Goal: Find specific page/section: Find specific page/section

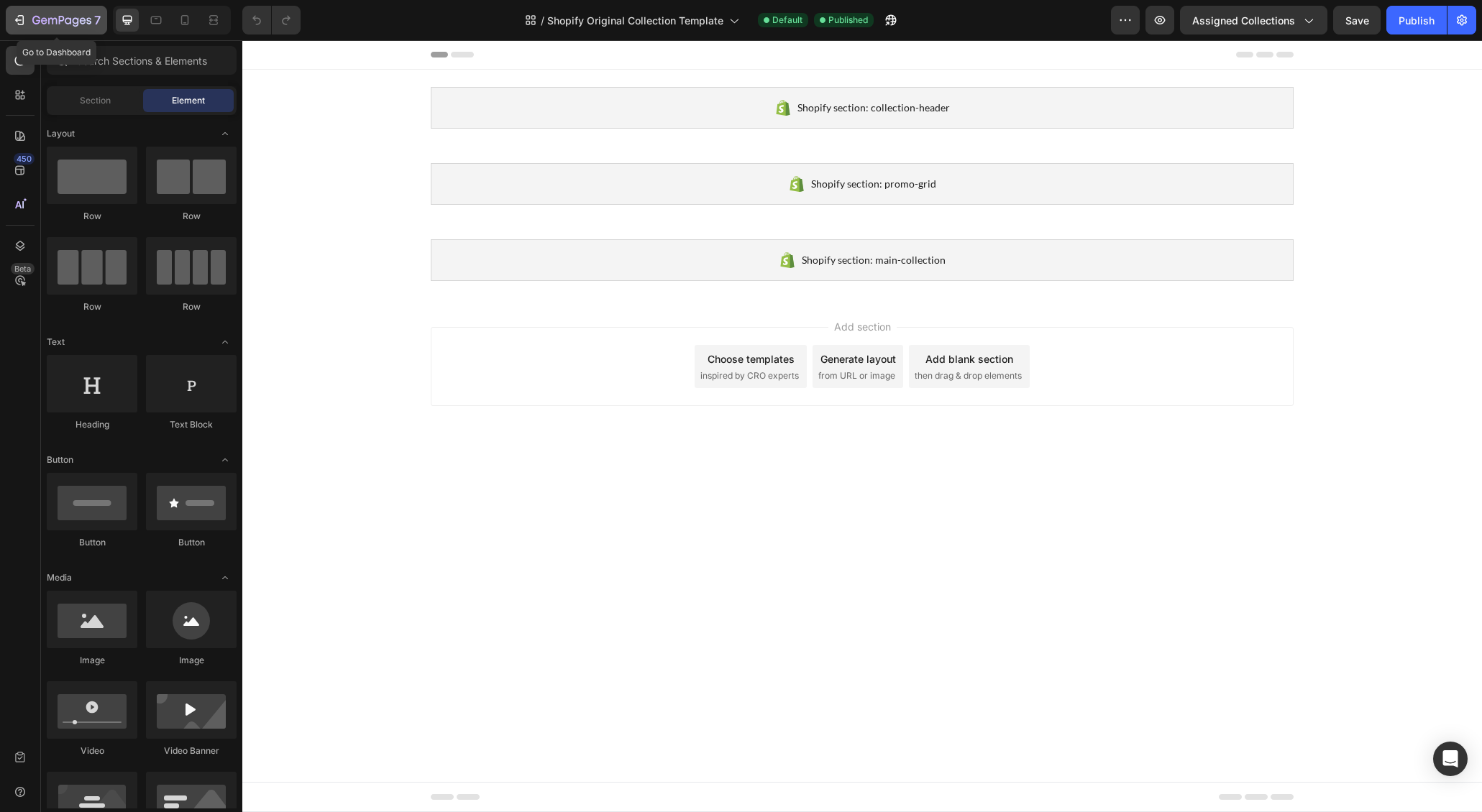
click at [27, 22] on div "7" at bounding box center [57, 20] width 88 height 17
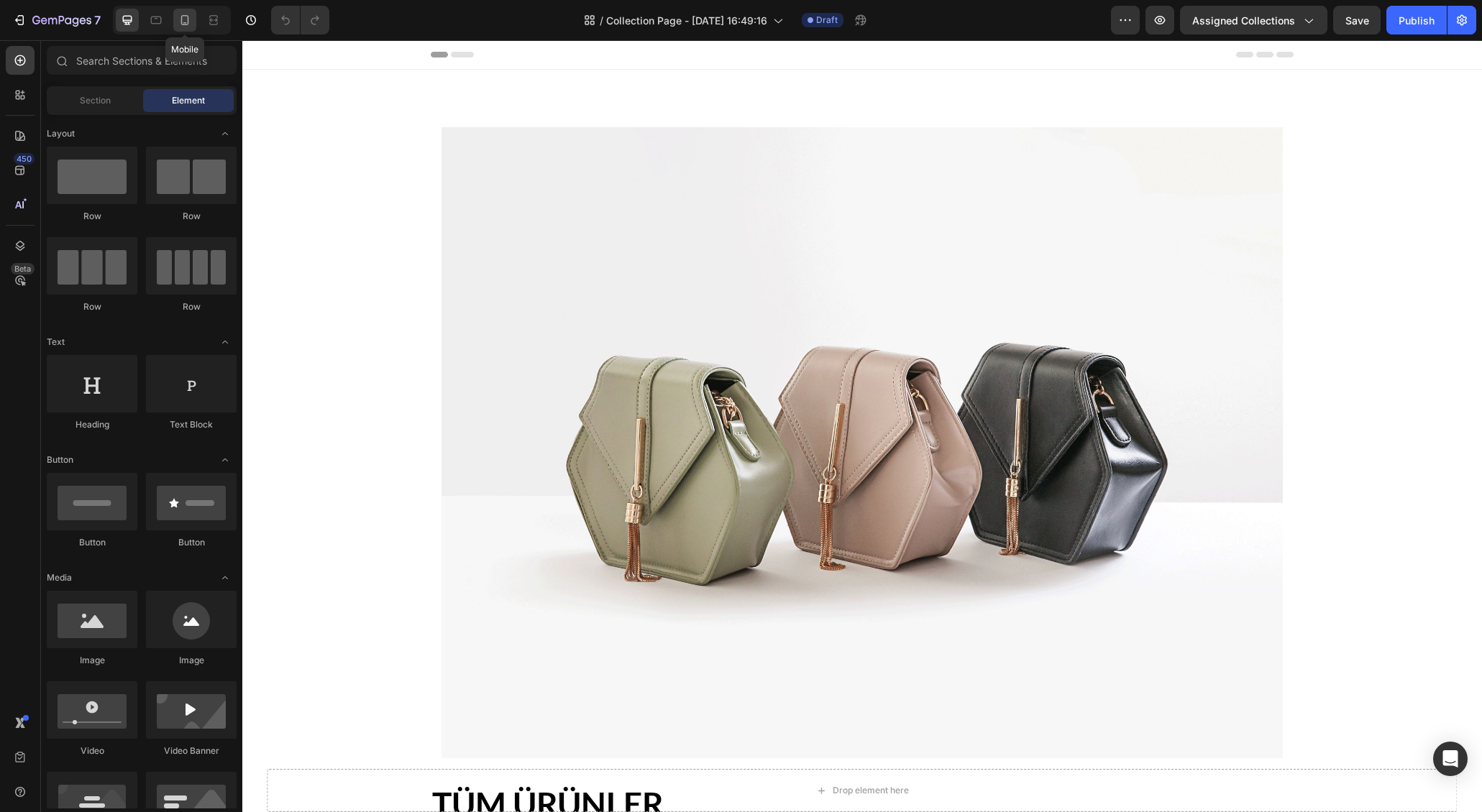
drag, startPoint x: 0, startPoint y: 0, endPoint x: 186, endPoint y: 21, distance: 187.2
click at [186, 21] on icon at bounding box center [185, 20] width 14 height 14
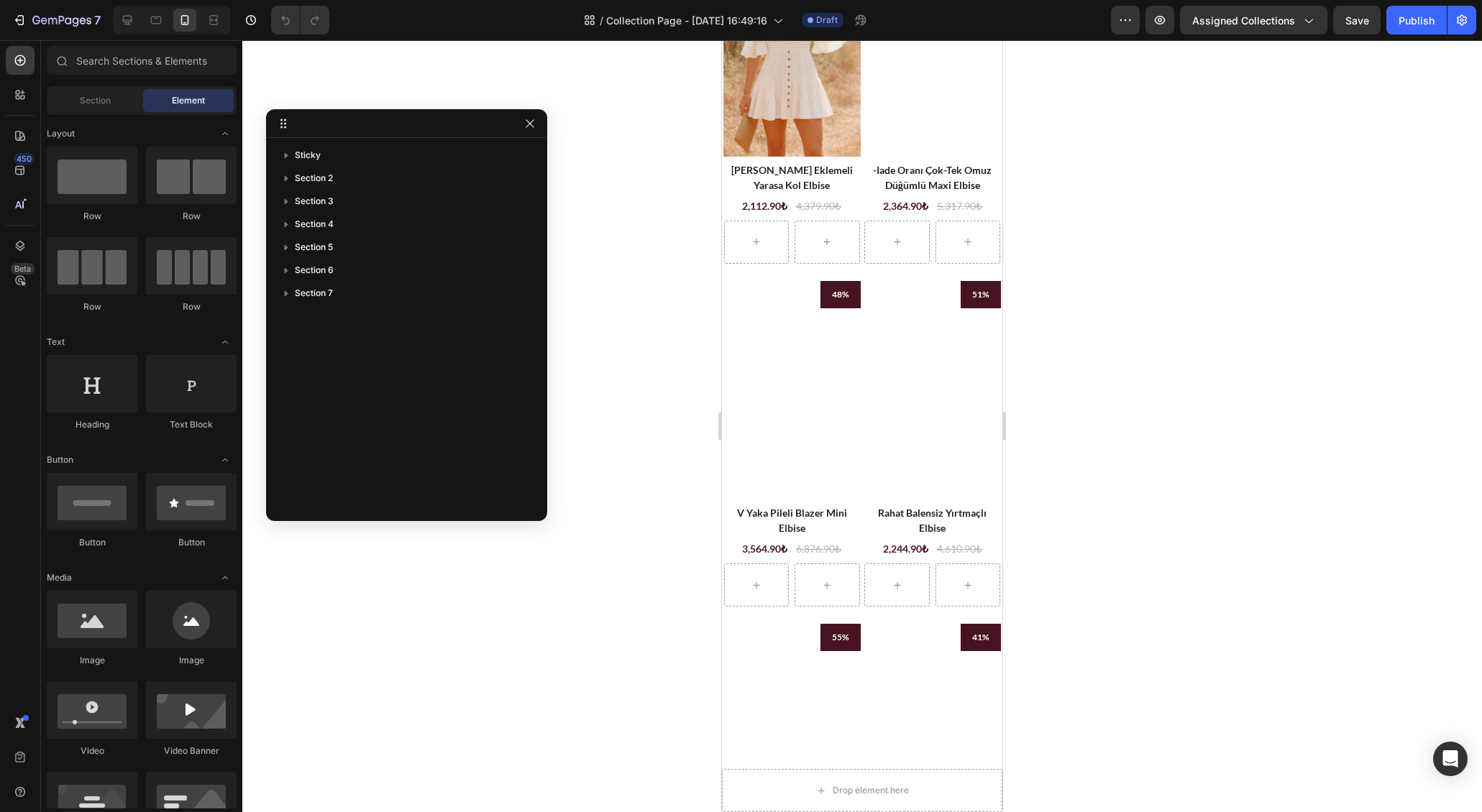
scroll to position [956, 0]
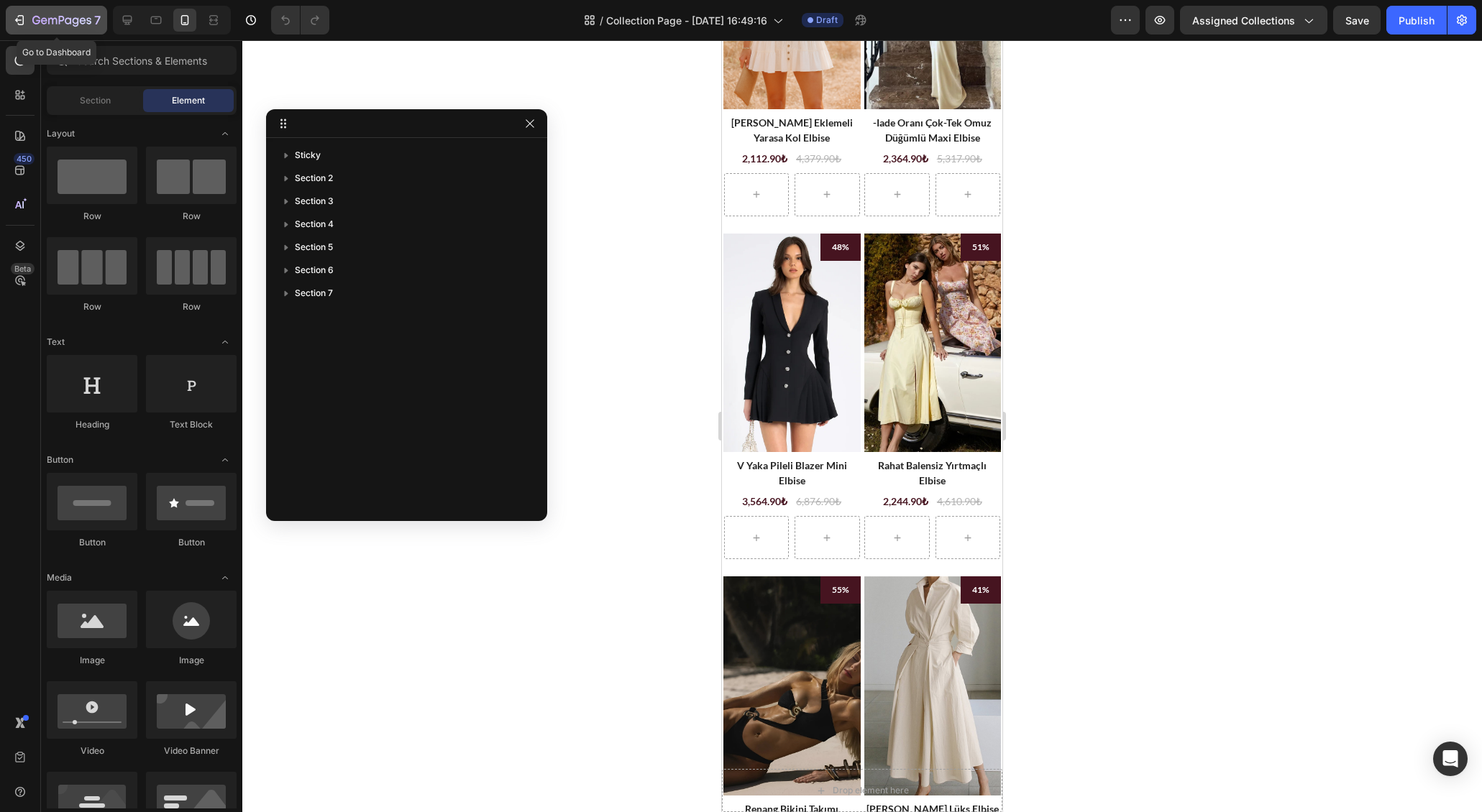
click at [49, 20] on icon "button" at bounding box center [53, 21] width 9 height 6
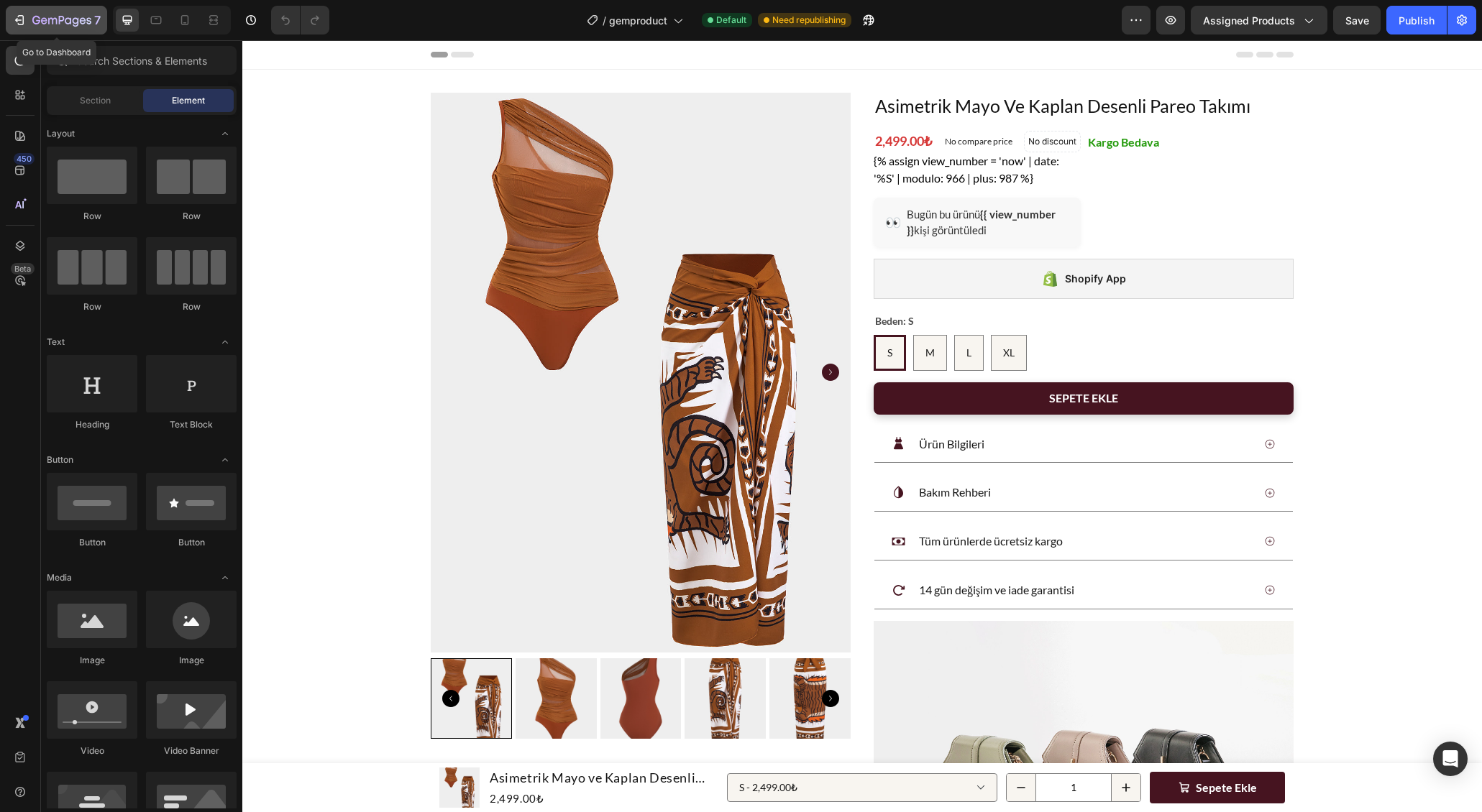
click at [16, 24] on icon "button" at bounding box center [20, 20] width 14 height 14
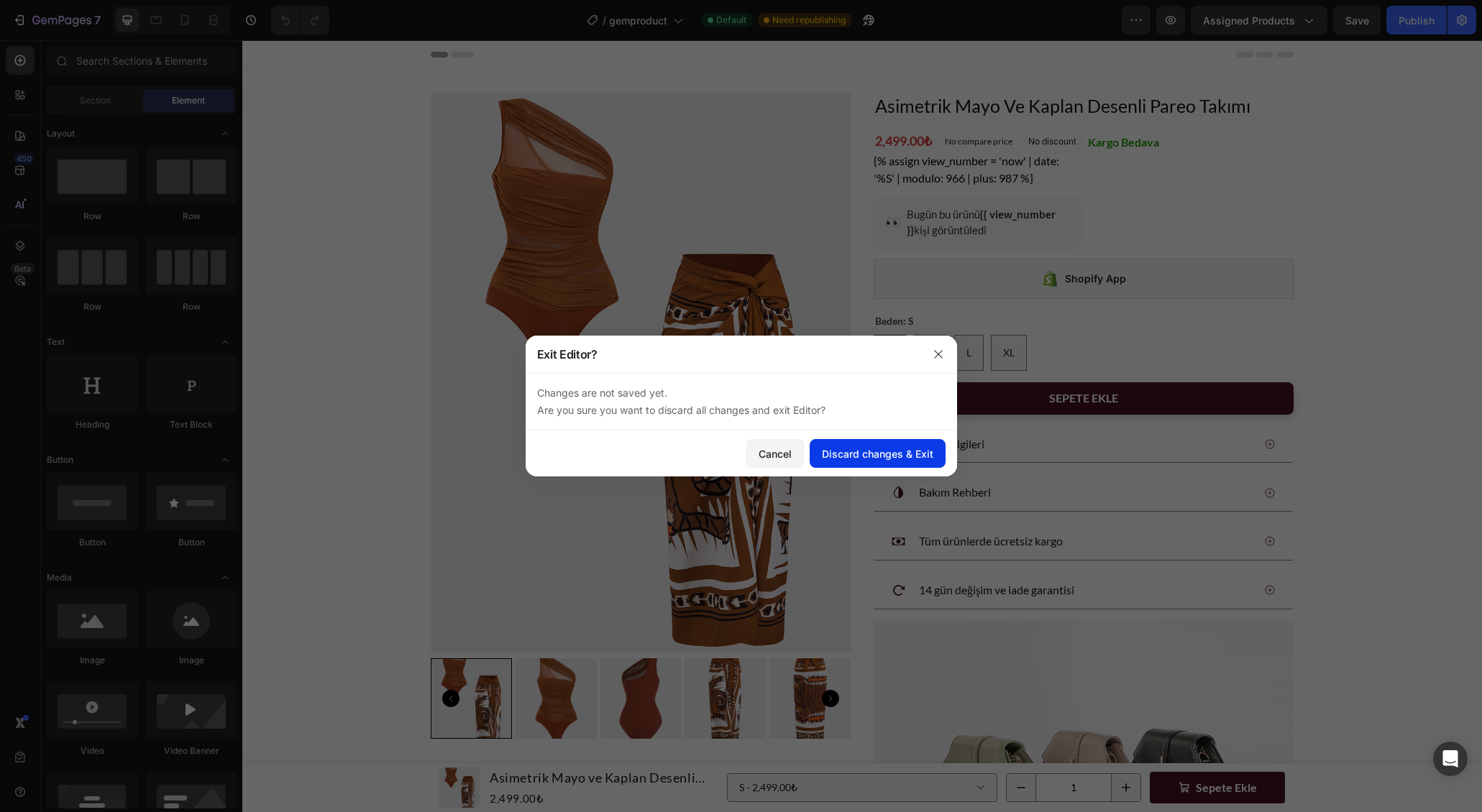
click at [850, 451] on div "Discard changes & Exit" at bounding box center [877, 454] width 111 height 15
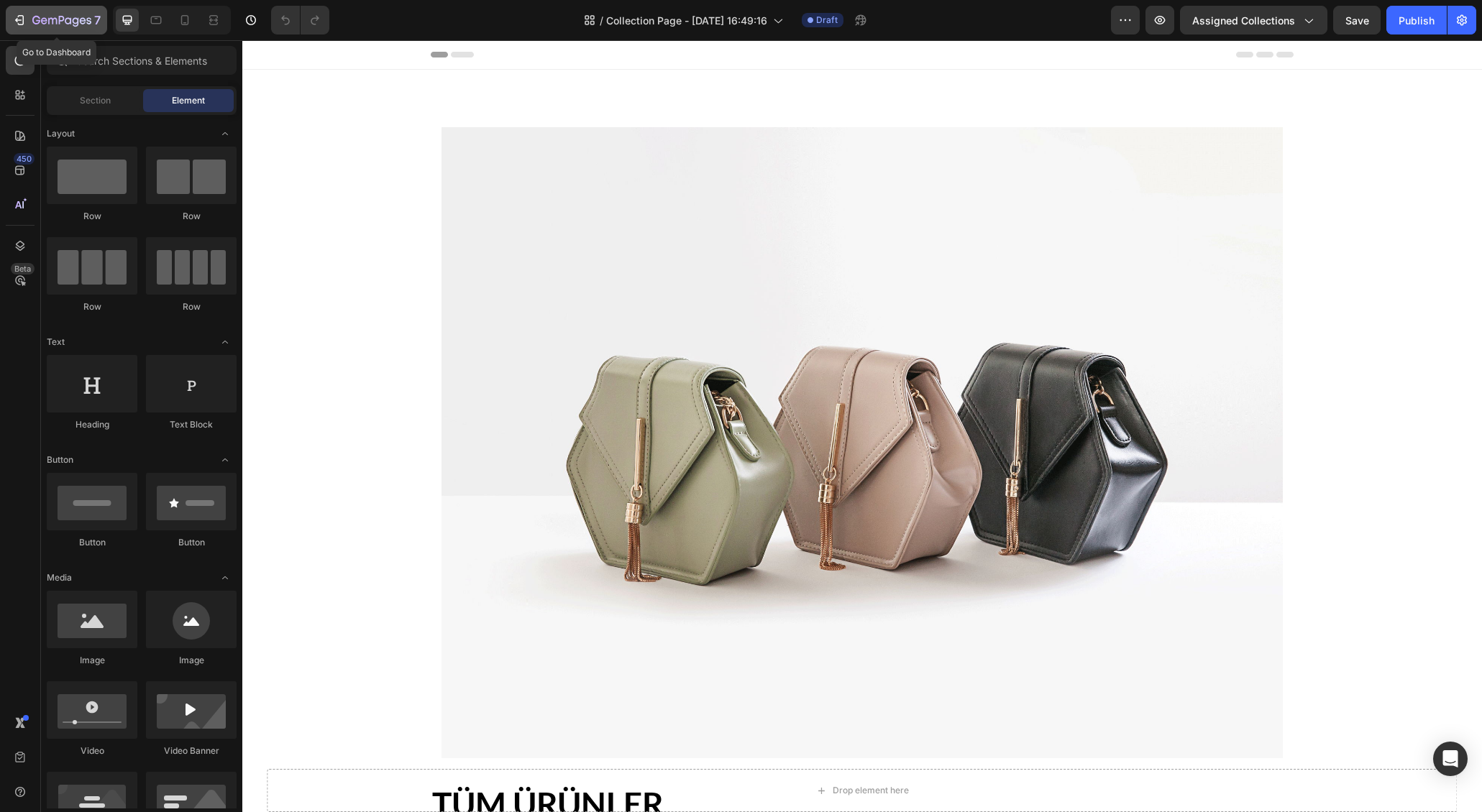
click at [25, 31] on button "7" at bounding box center [56, 20] width 102 height 29
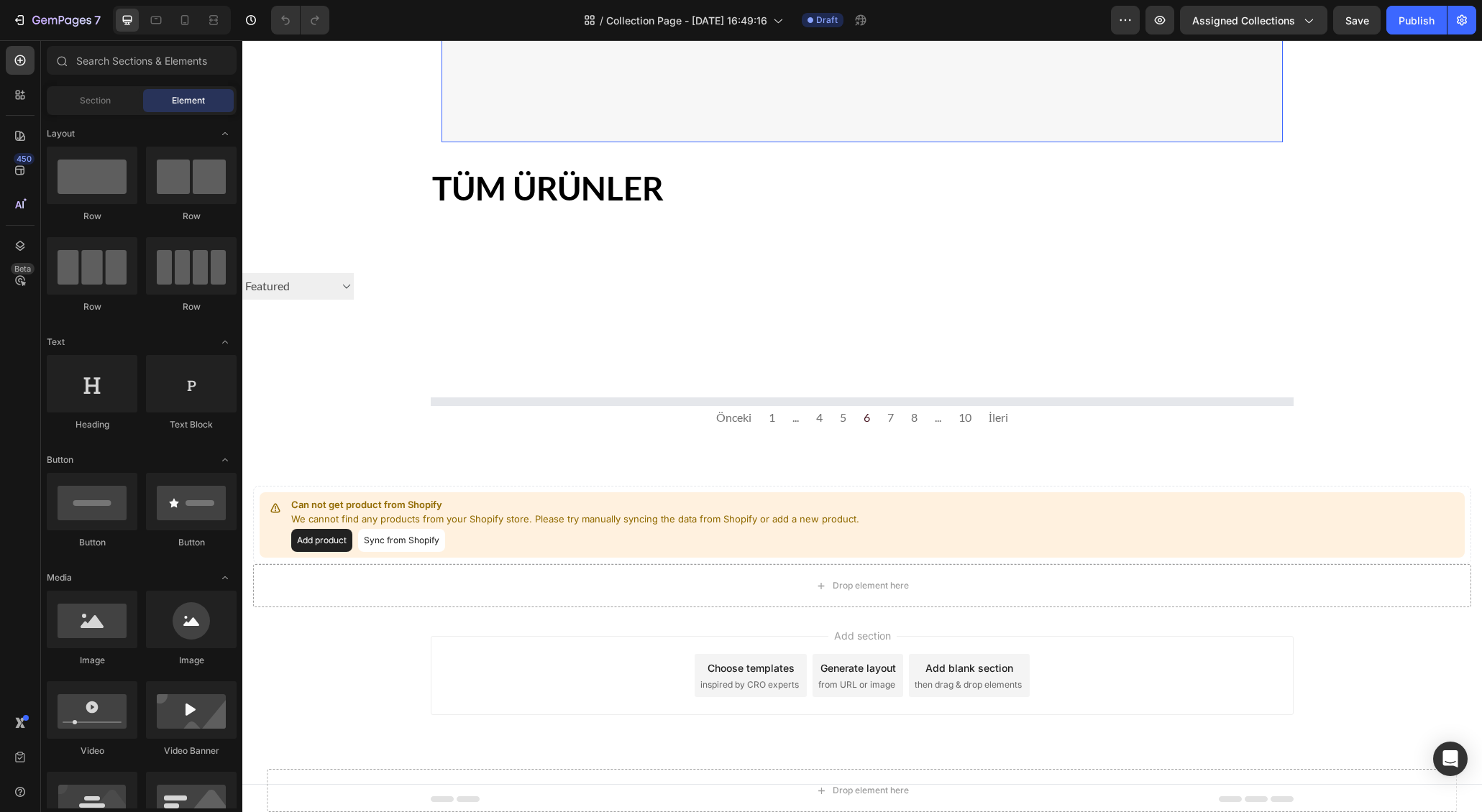
scroll to position [618, 0]
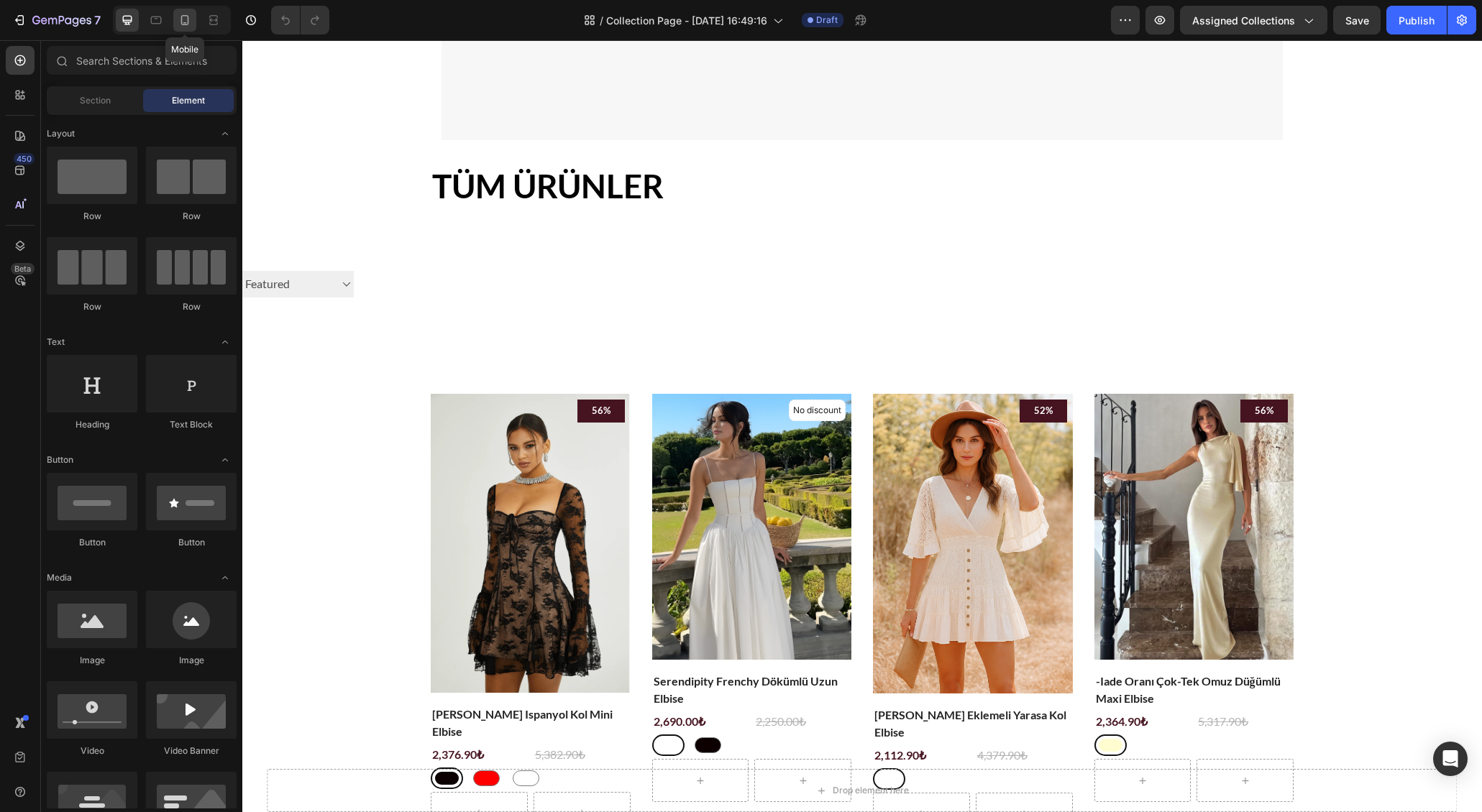
click at [190, 18] on icon at bounding box center [185, 20] width 14 height 14
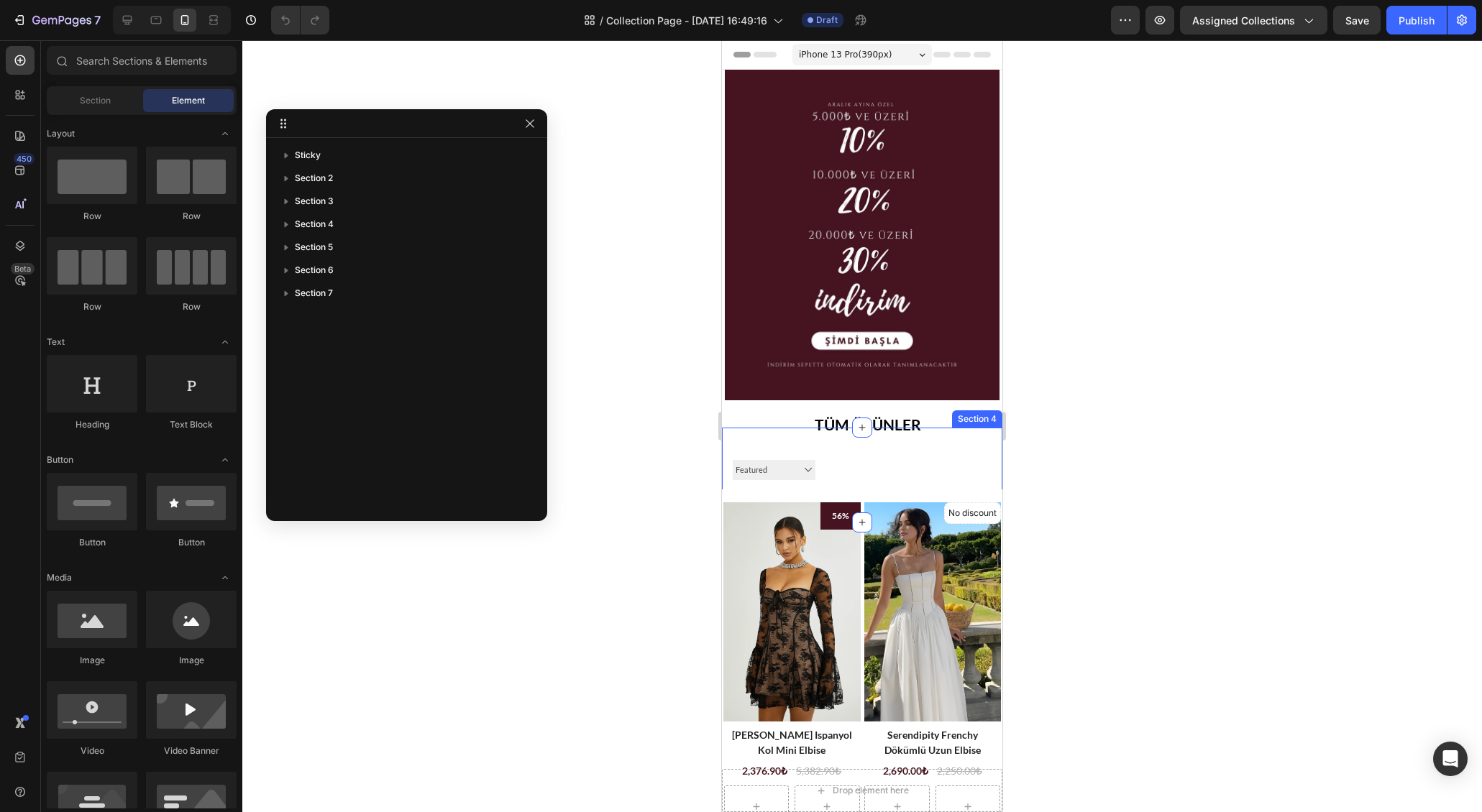
click at [925, 433] on div "Sırala Best selling Featured Alphabetically, A-Z Alphabetically, Z-A Price, low…" at bounding box center [862, 475] width 280 height 95
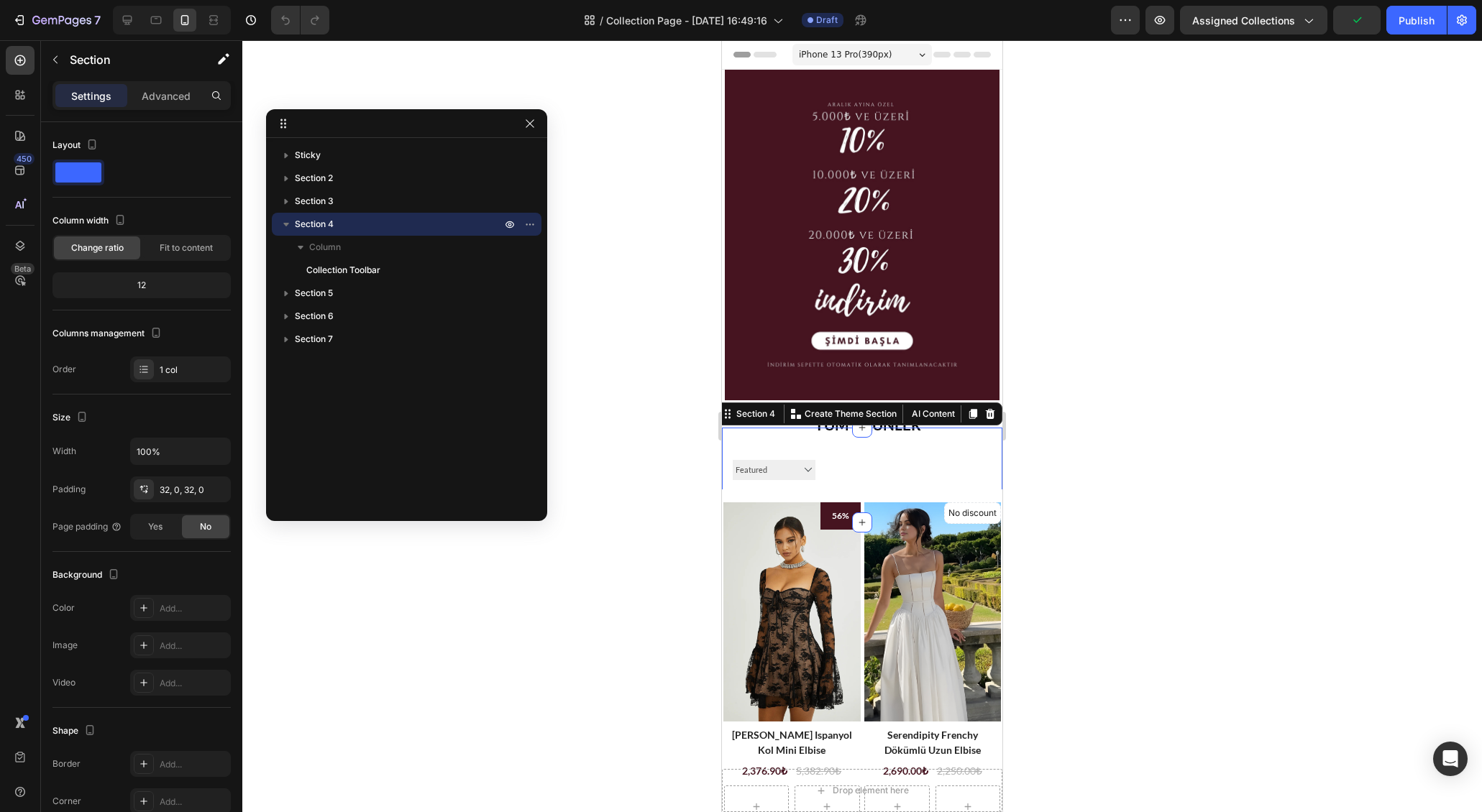
drag, startPoint x: 1025, startPoint y: 361, endPoint x: 231, endPoint y: 267, distance: 799.5
click at [1025, 361] on div at bounding box center [862, 426] width 1239 height 772
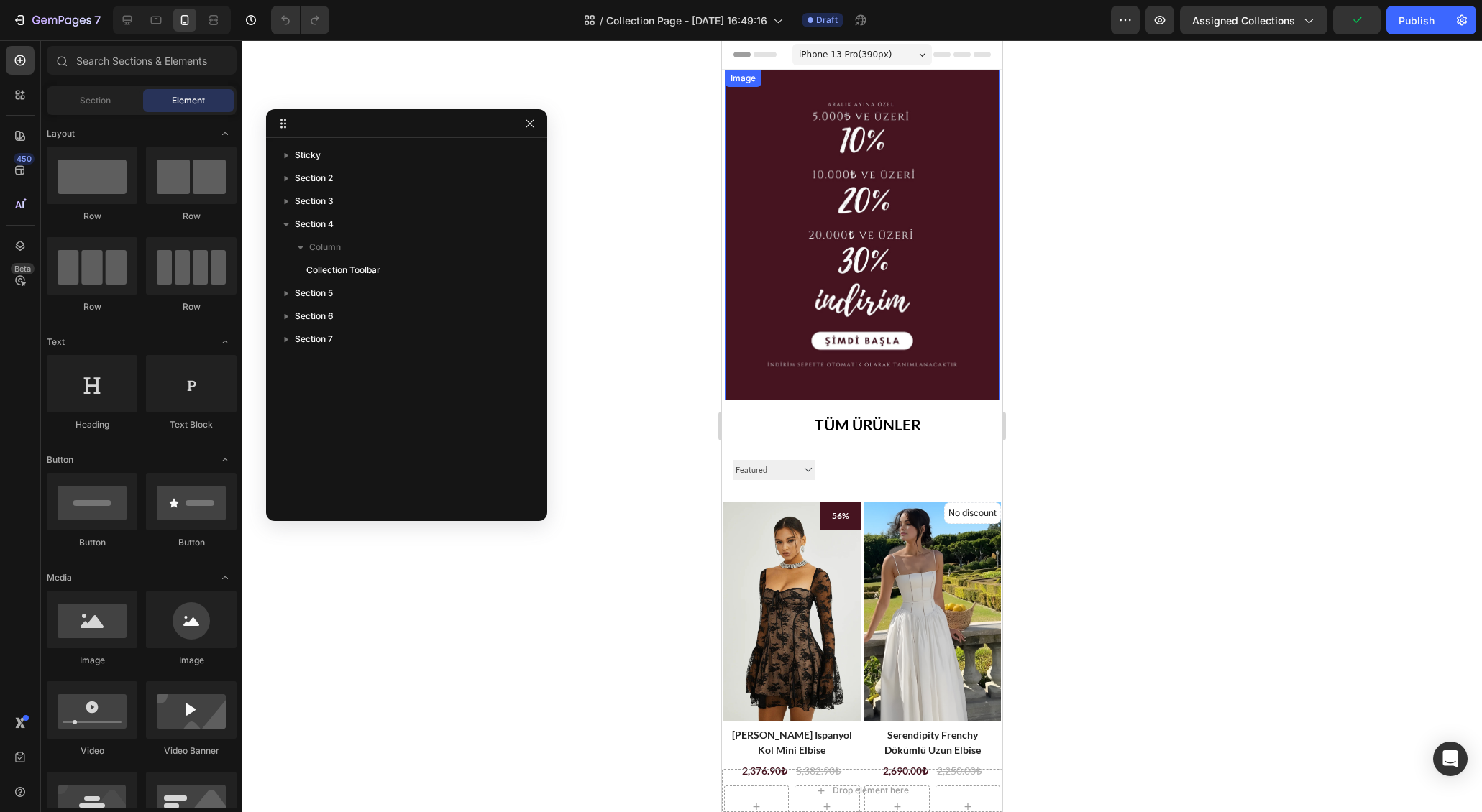
click at [938, 294] on img at bounding box center [862, 235] width 275 height 331
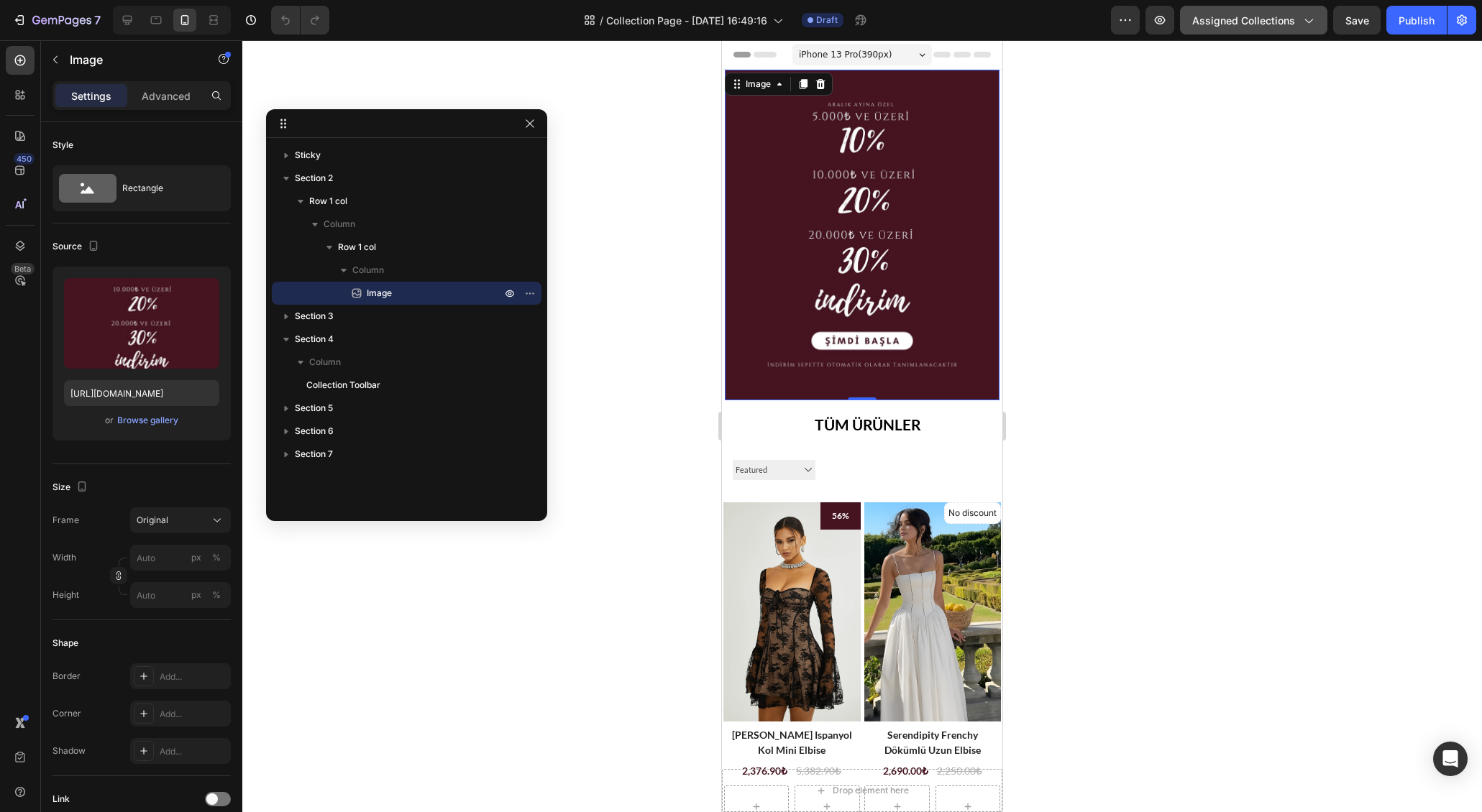
click at [1219, 28] on button "Assigned Collections" at bounding box center [1254, 20] width 147 height 29
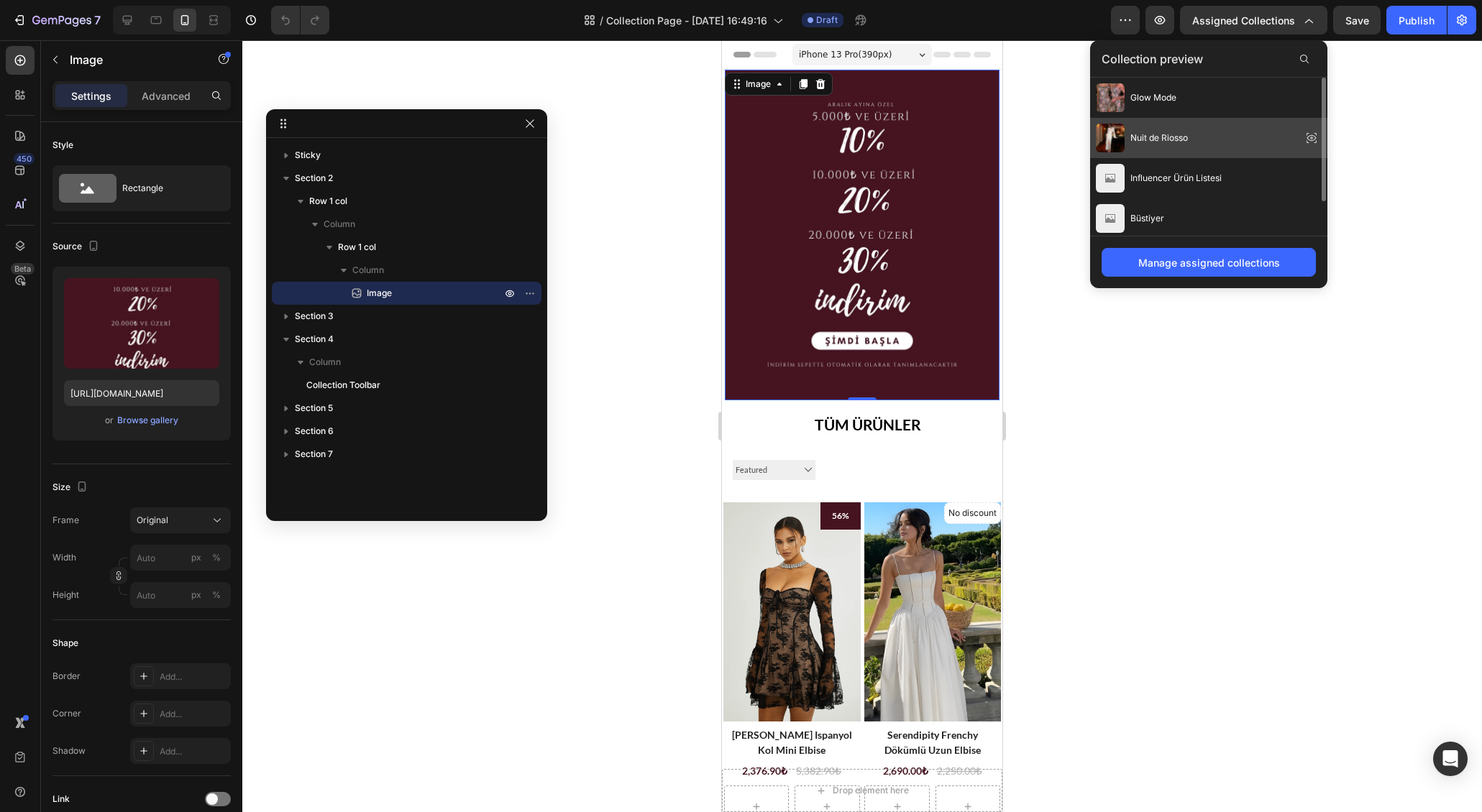
click at [1313, 138] on icon at bounding box center [1310, 137] width 3 height 3
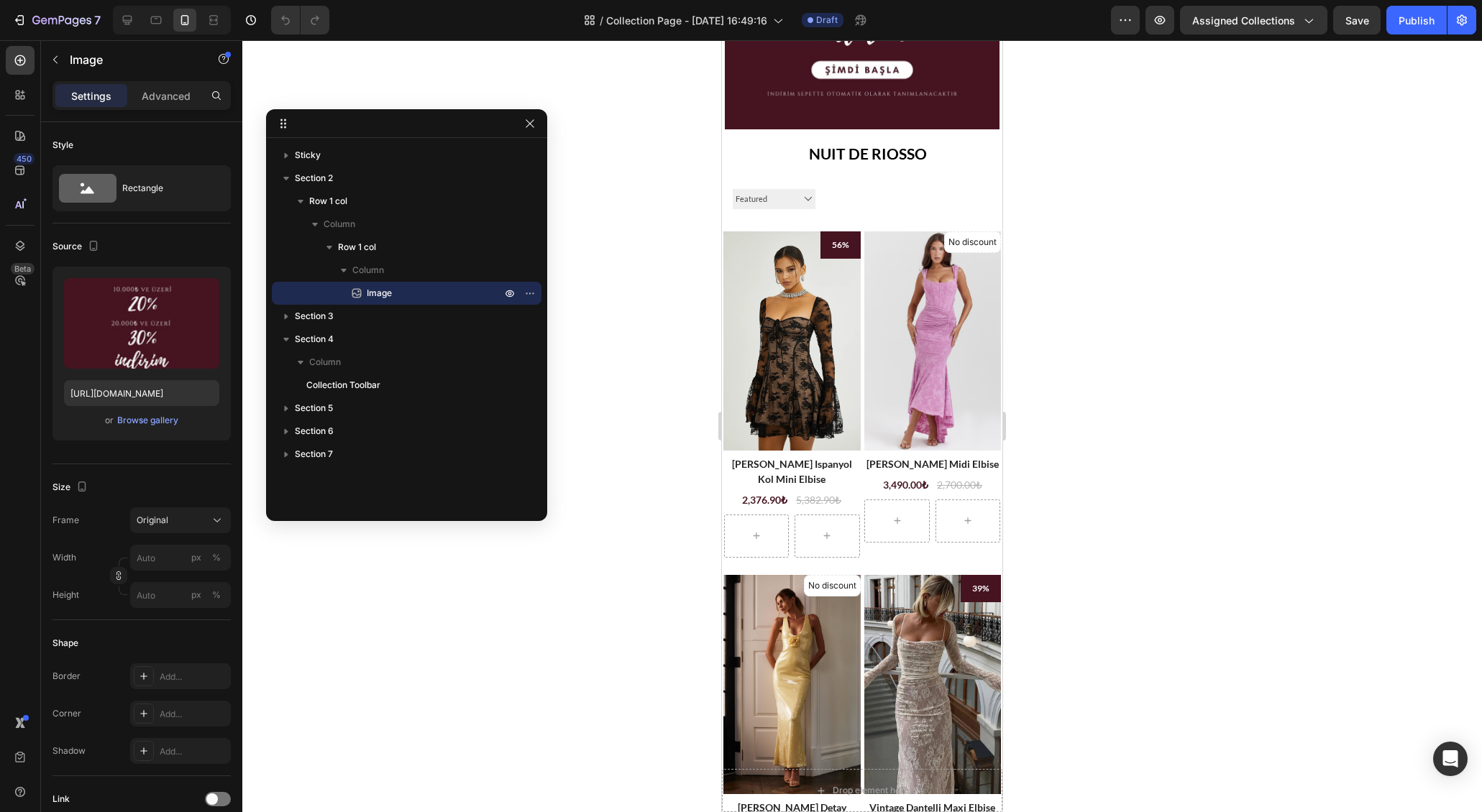
scroll to position [341, 0]
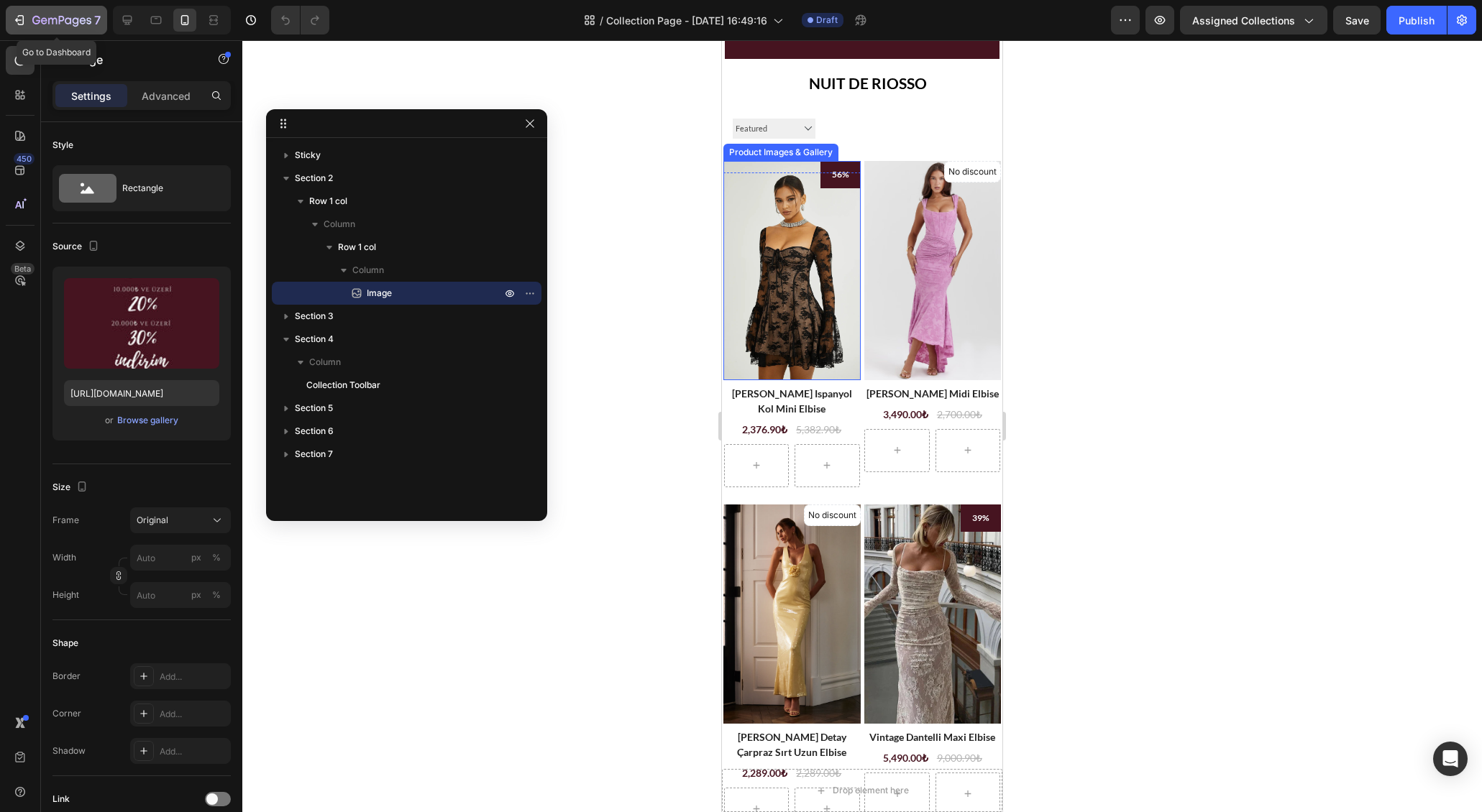
click at [27, 19] on div "7" at bounding box center [57, 20] width 88 height 17
